Goal: Find specific page/section: Find specific page/section

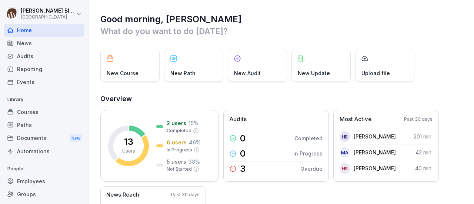
click at [26, 110] on div "Courses" at bounding box center [44, 111] width 81 height 13
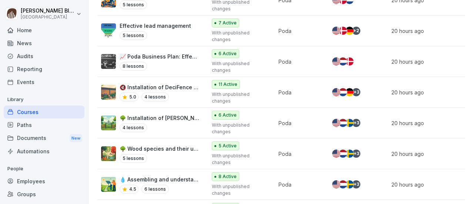
scroll to position [215, 0]
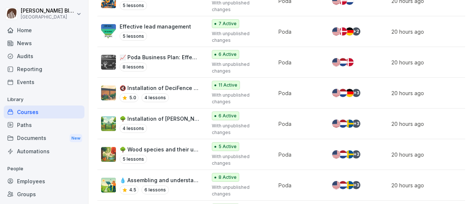
click at [312, 172] on td "Poda" at bounding box center [302, 185] width 54 height 31
